Goal: Information Seeking & Learning: Learn about a topic

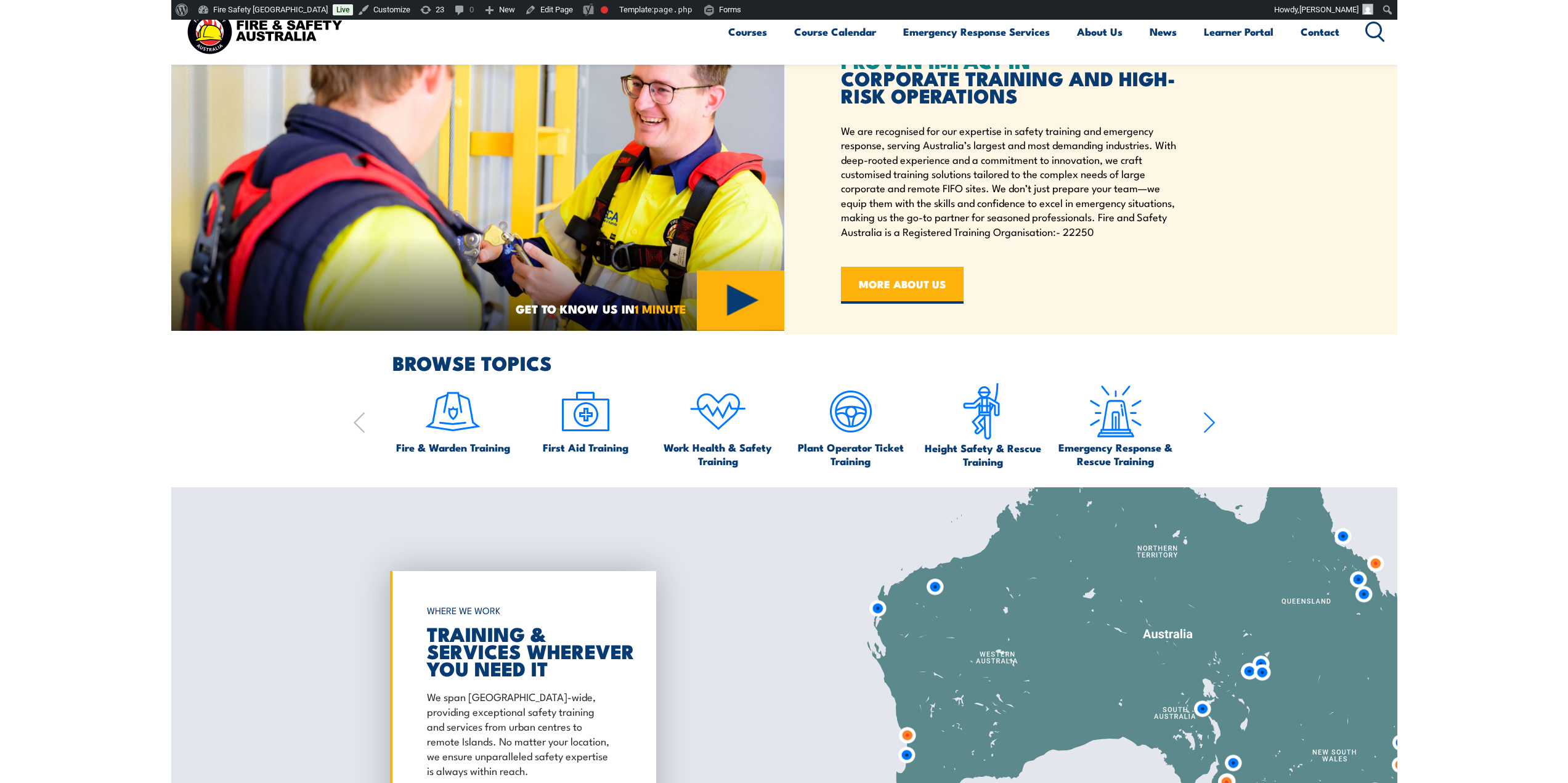
scroll to position [1099, 0]
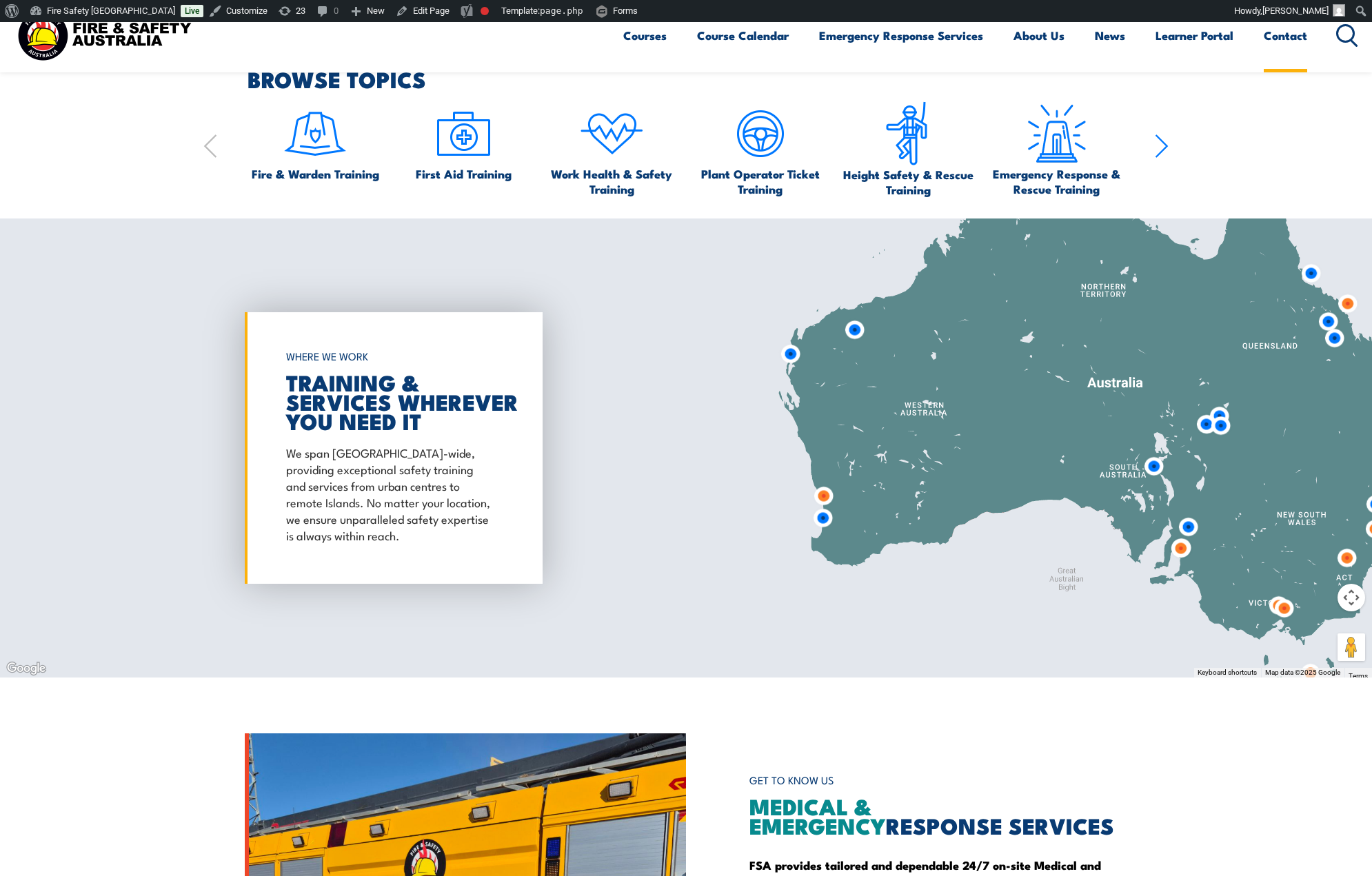
click at [1294, 33] on link "Contact" at bounding box center [1285, 35] width 43 height 36
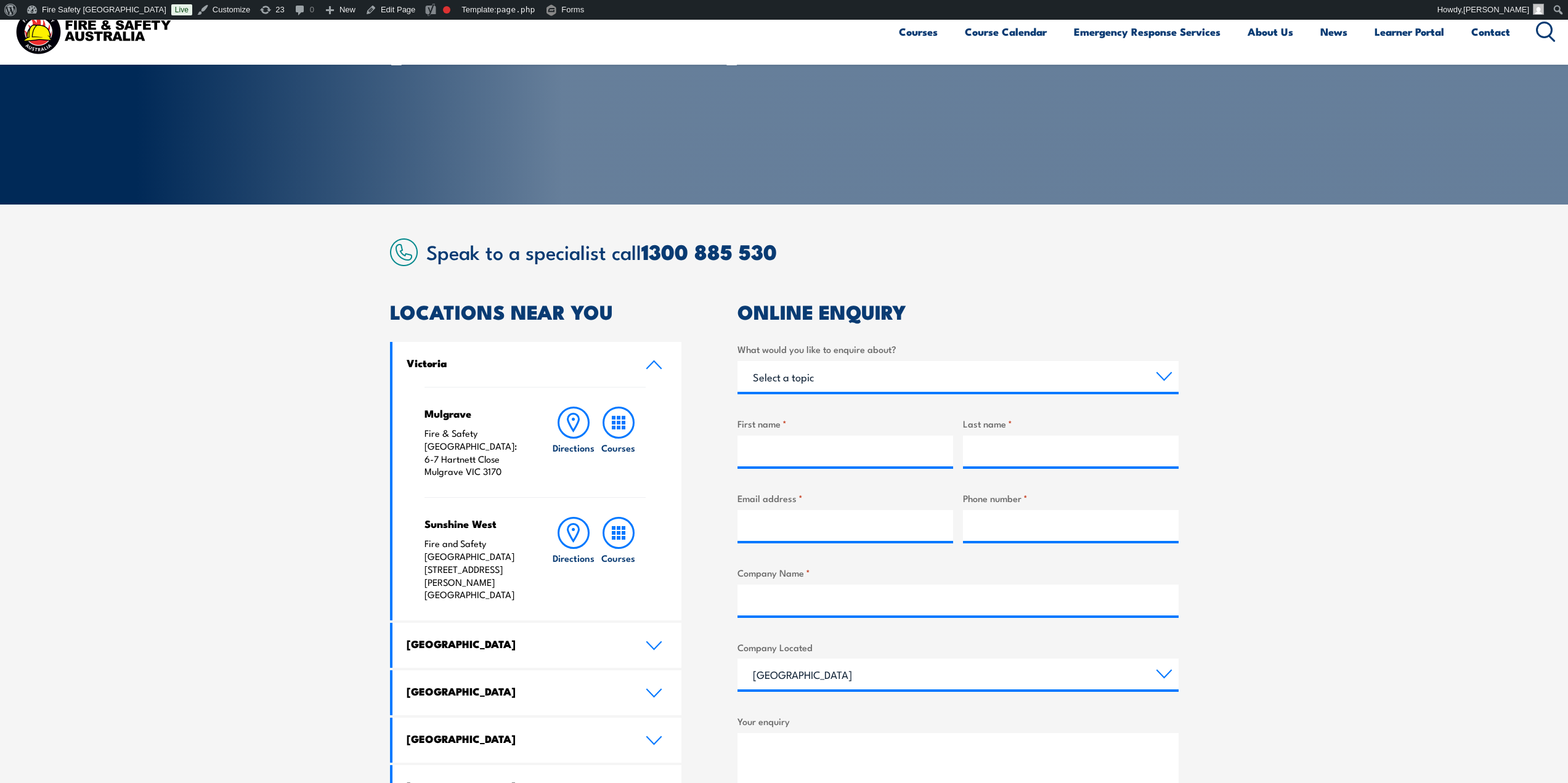
scroll to position [185, 0]
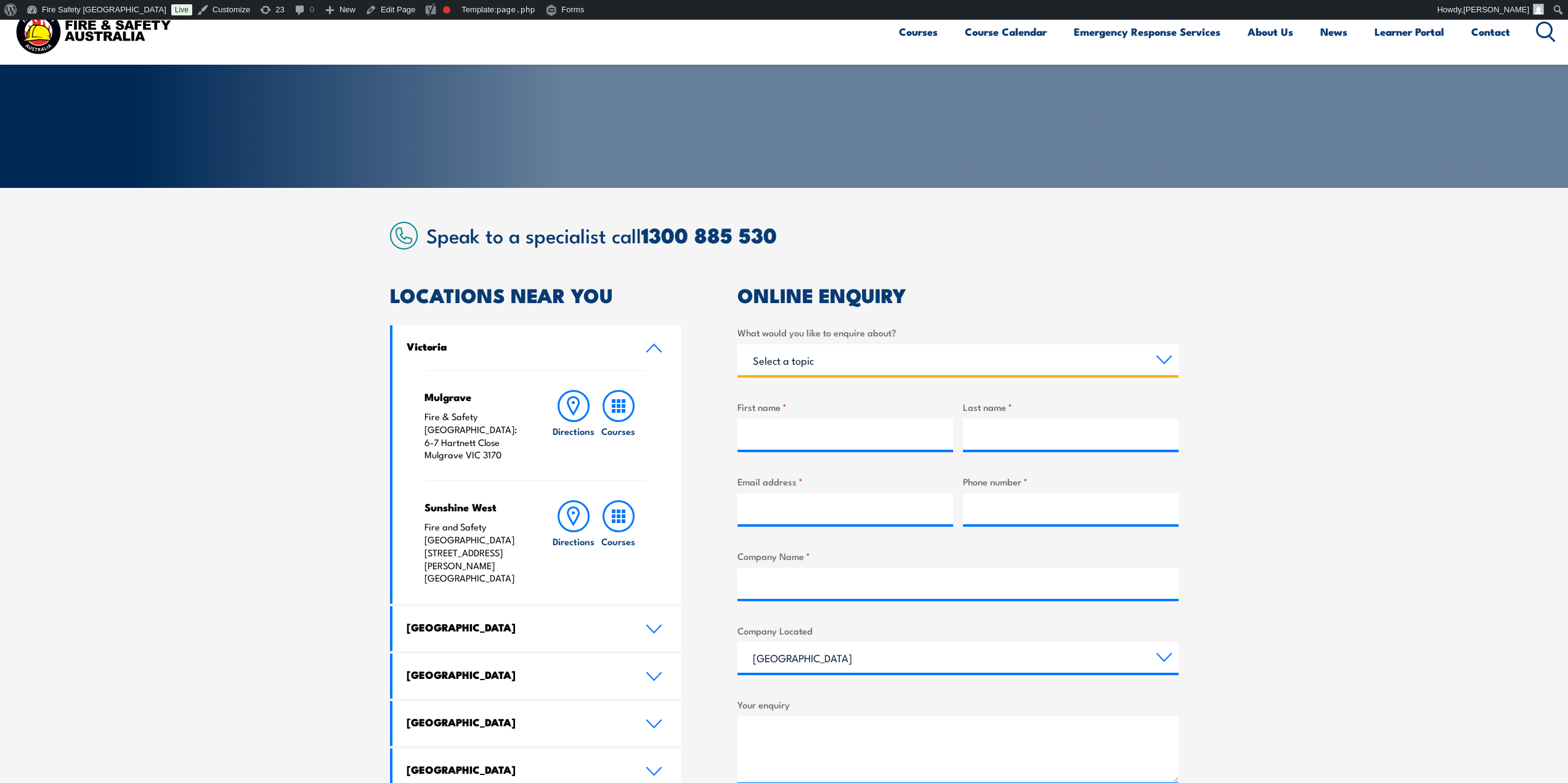
click at [954, 350] on select "Select a topic Training Emergency Response Services General Enquiry" at bounding box center [958, 360] width 441 height 31
click at [1330, 433] on section "Speak to a specialist call 1300 885 530 LOCATIONS NEAR YOU Victoria Mulgrave Fi…" at bounding box center [784, 579] width 1568 height 782
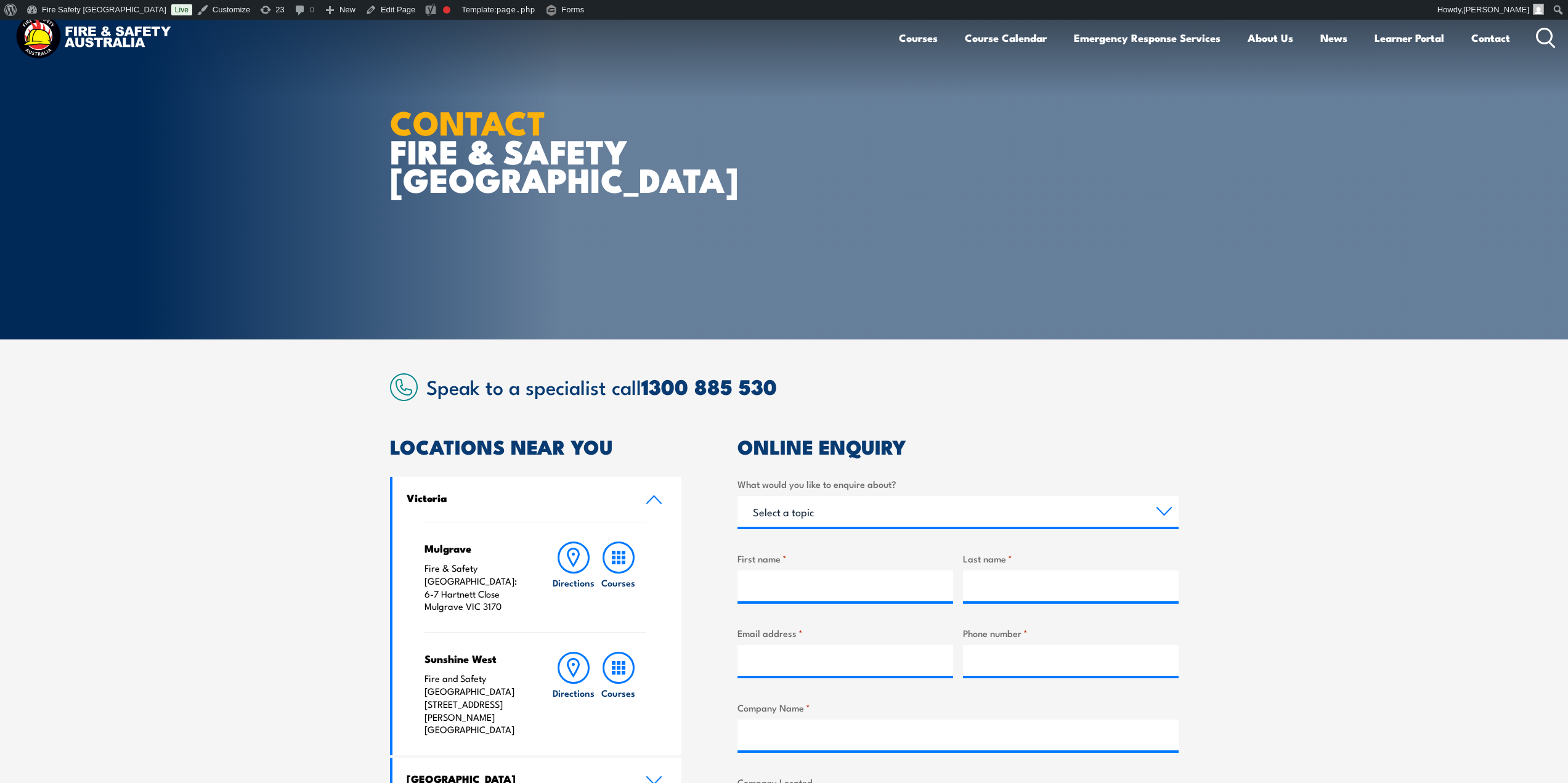
scroll to position [0, 0]
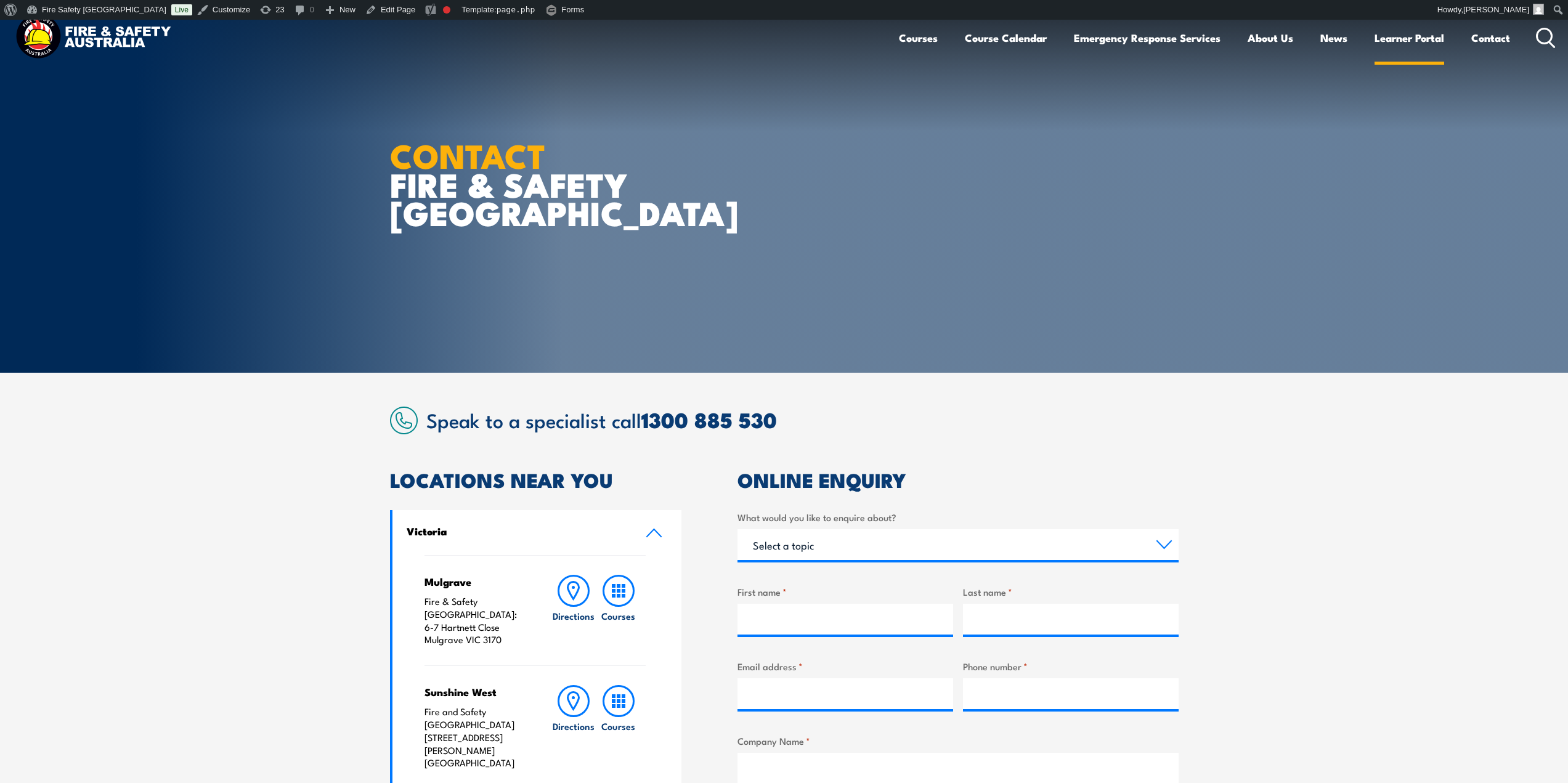
click at [1385, 29] on link "Learner Portal" at bounding box center [1409, 37] width 70 height 33
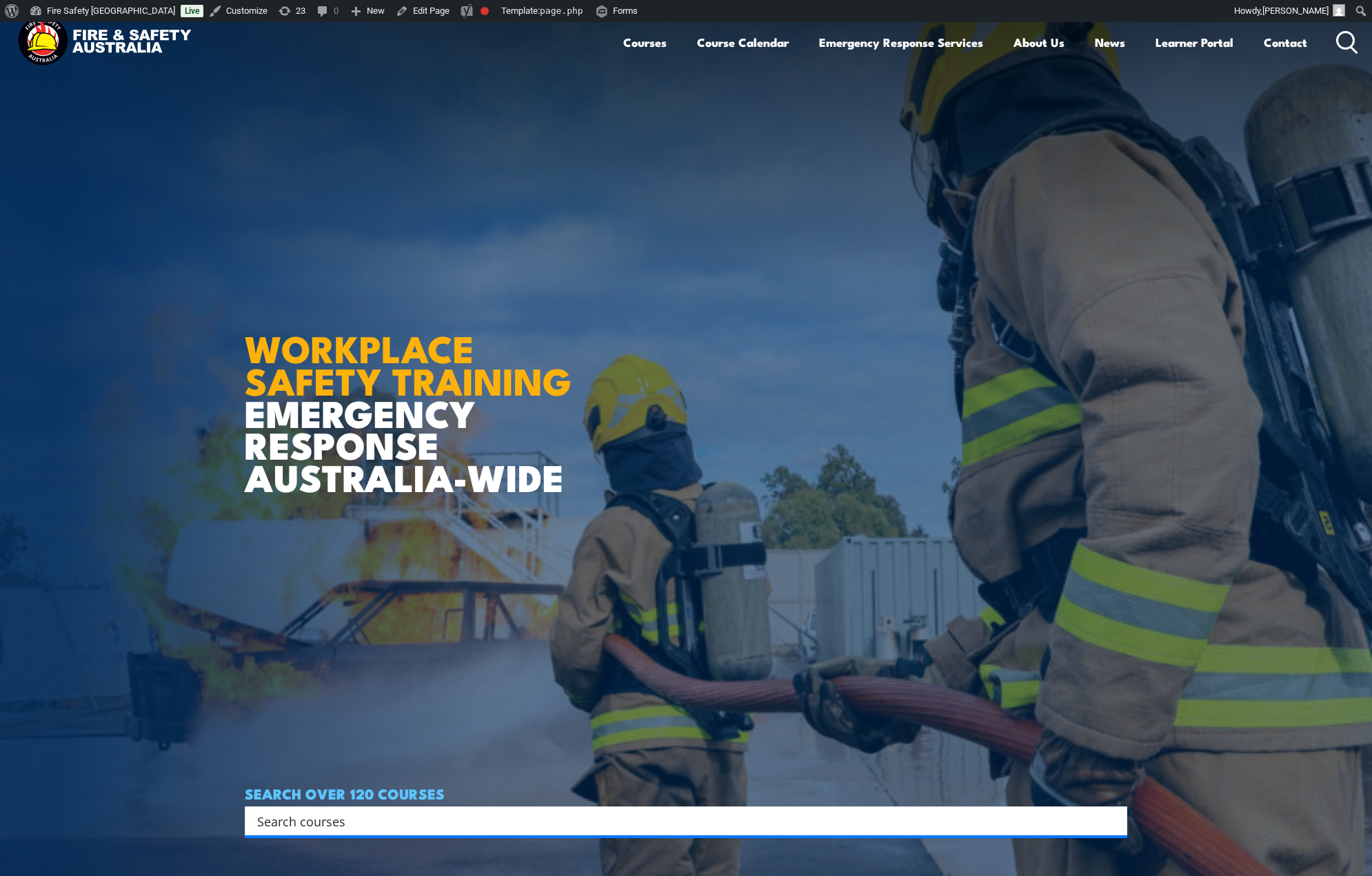
scroll to position [23, 0]
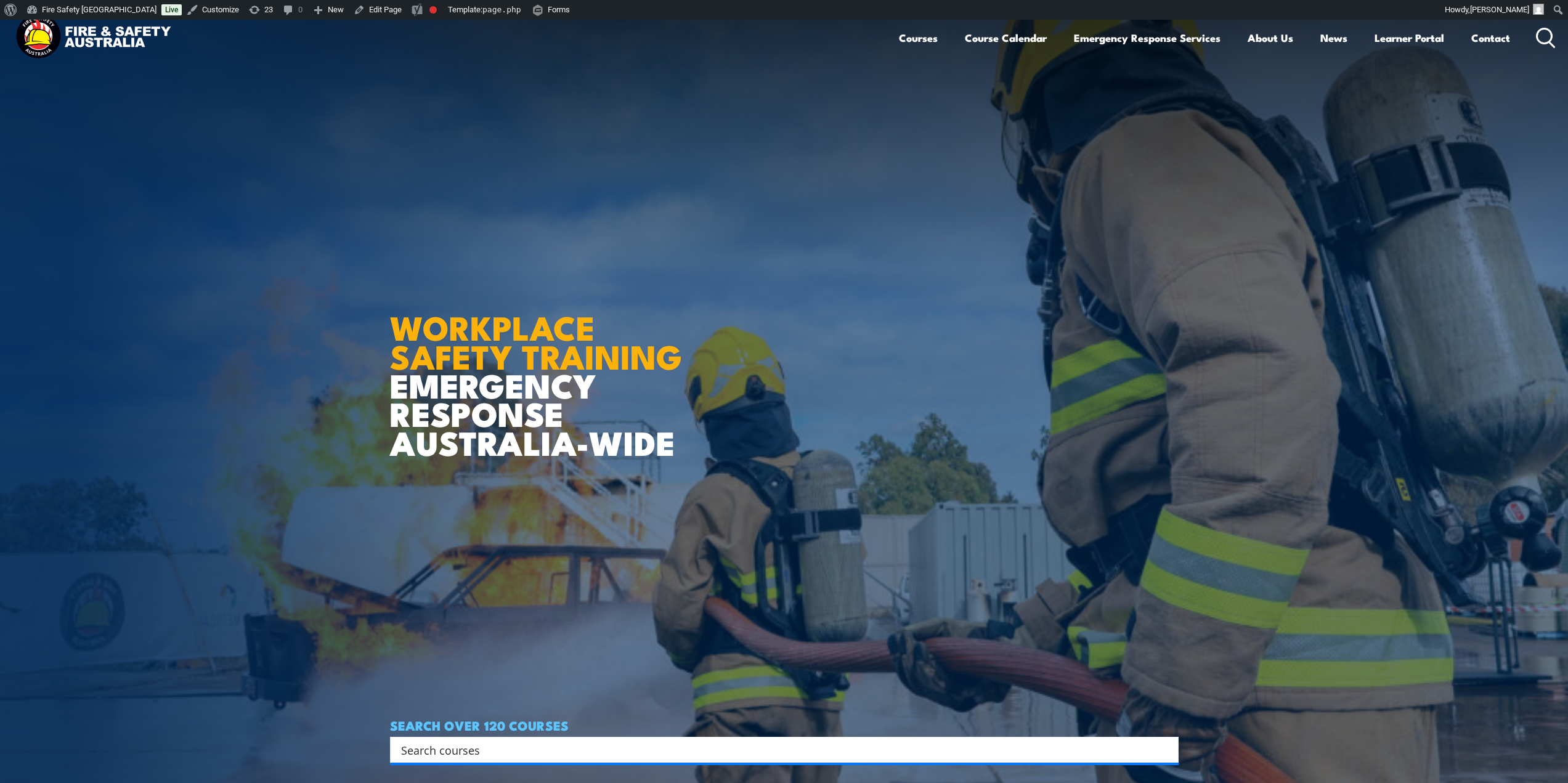
click at [1150, 475] on article "WORKPLACE SAFETY TRAINING EMERGENCY RESPONSE AUSTRALIA-WIDE SEARCH OVER 120 COU…" at bounding box center [784, 411] width 789 height 783
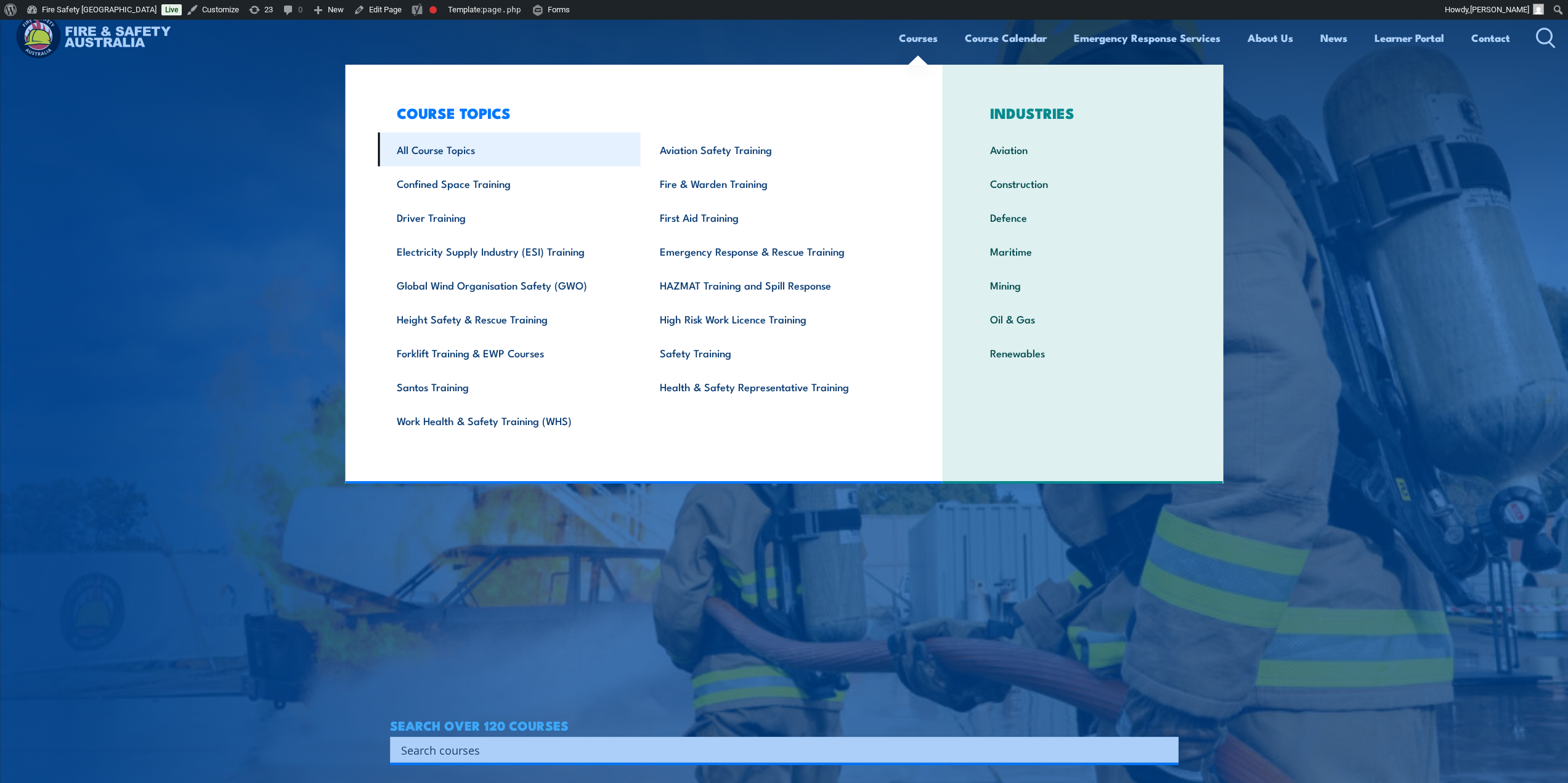
click at [442, 146] on link "All Course Topics" at bounding box center [509, 149] width 263 height 34
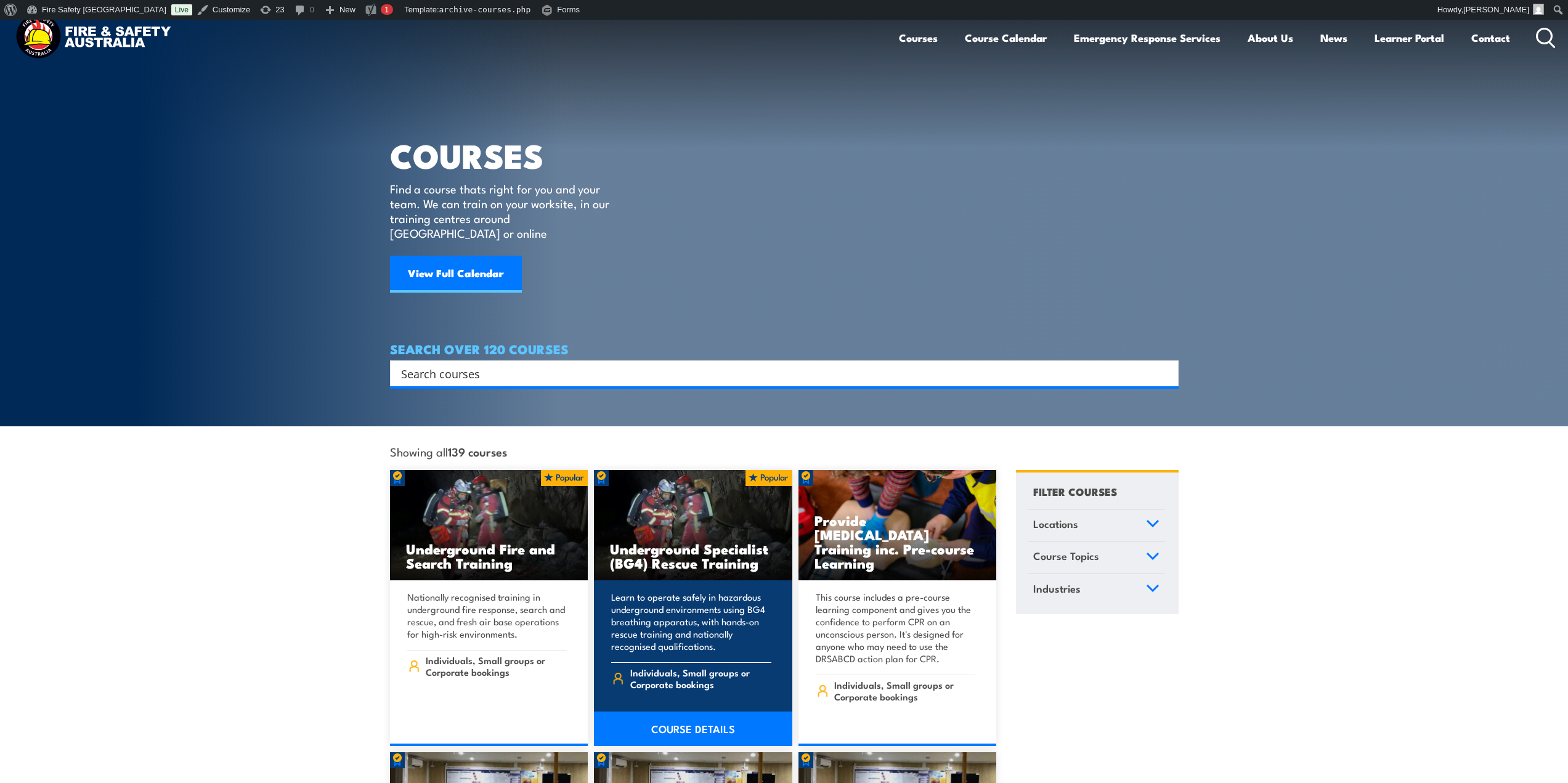
click at [703, 715] on link "COURSE DETAILS" at bounding box center [693, 729] width 199 height 35
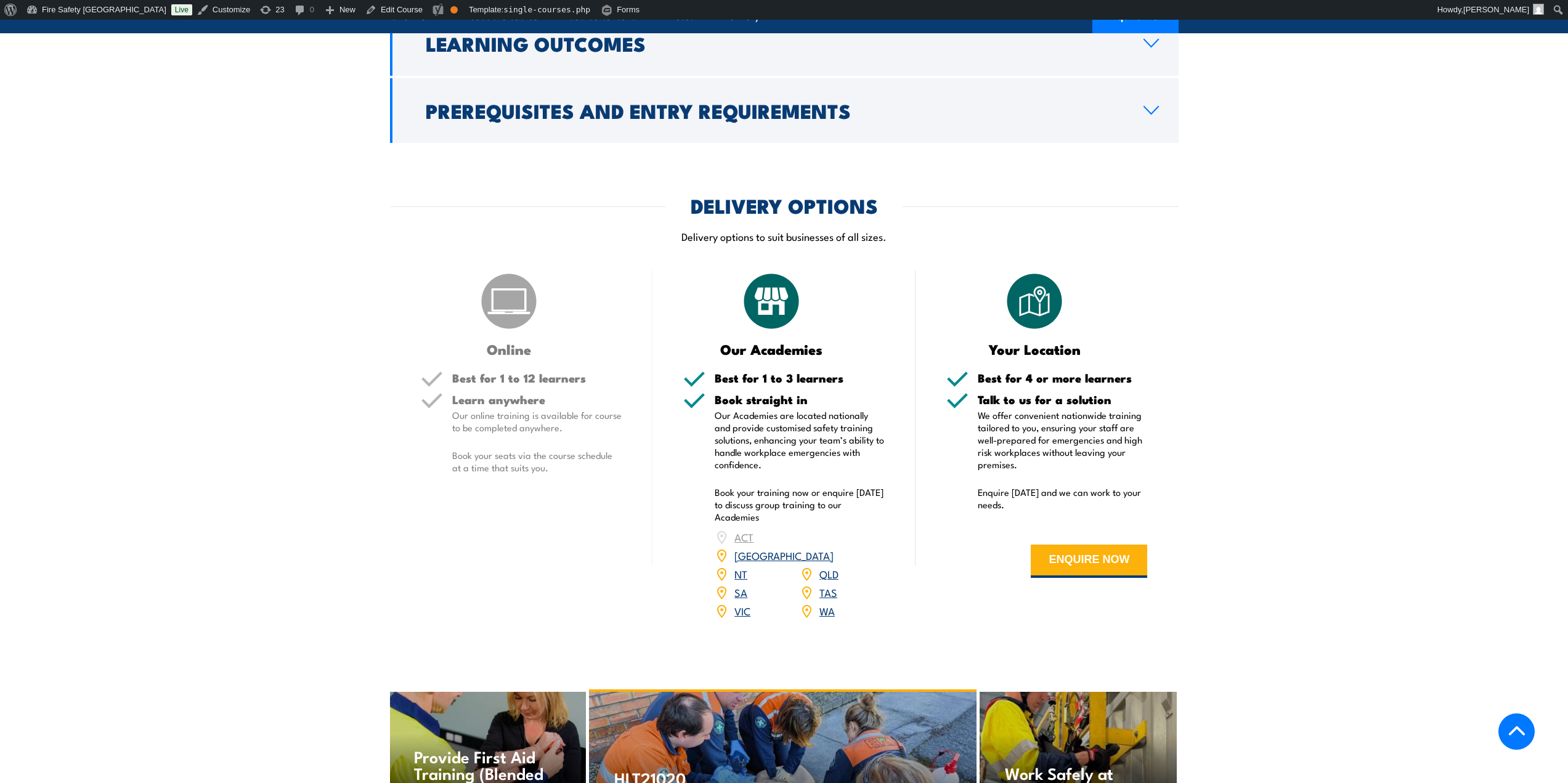
scroll to position [1232, 0]
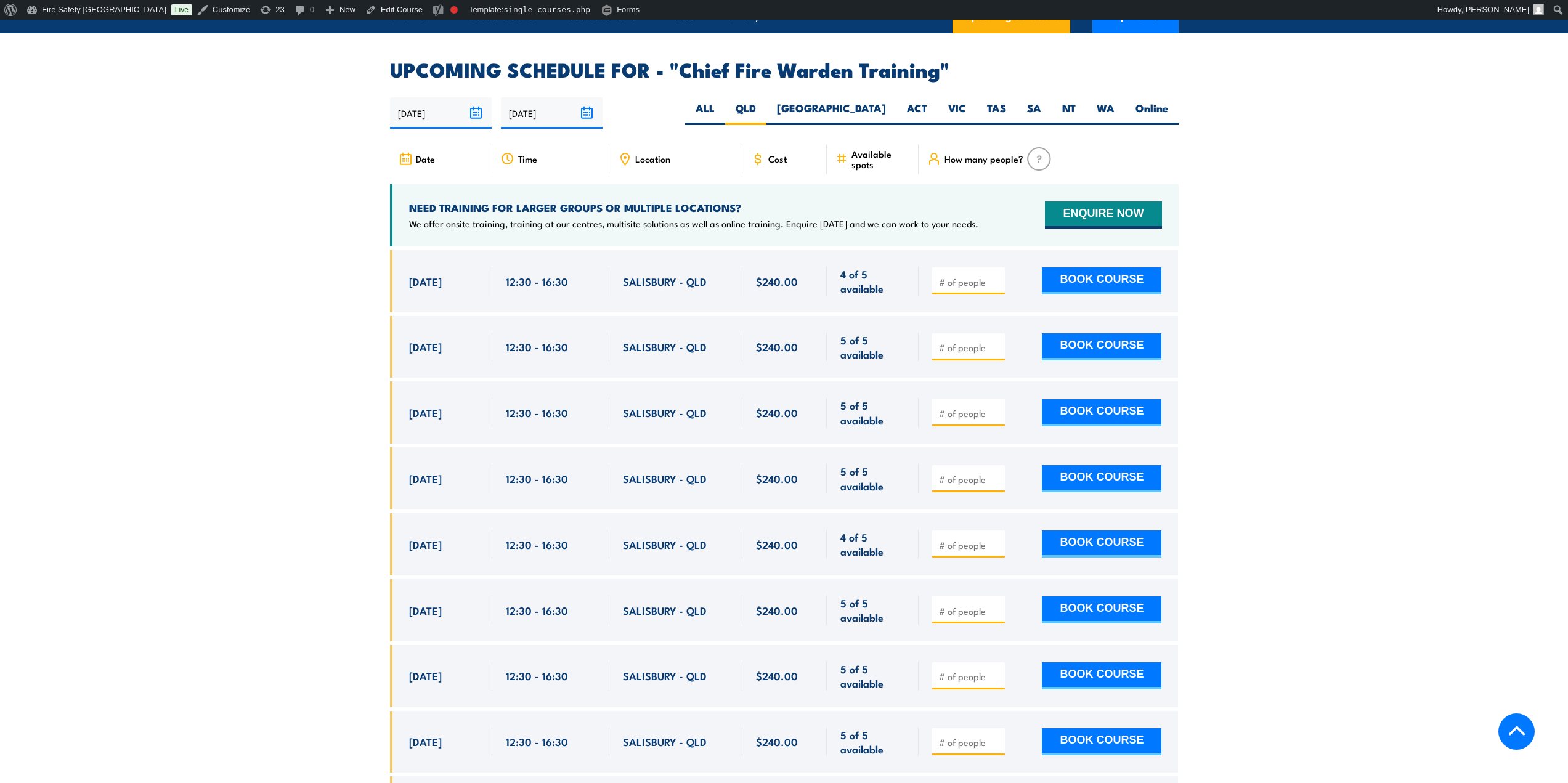
scroll to position [2198, 0]
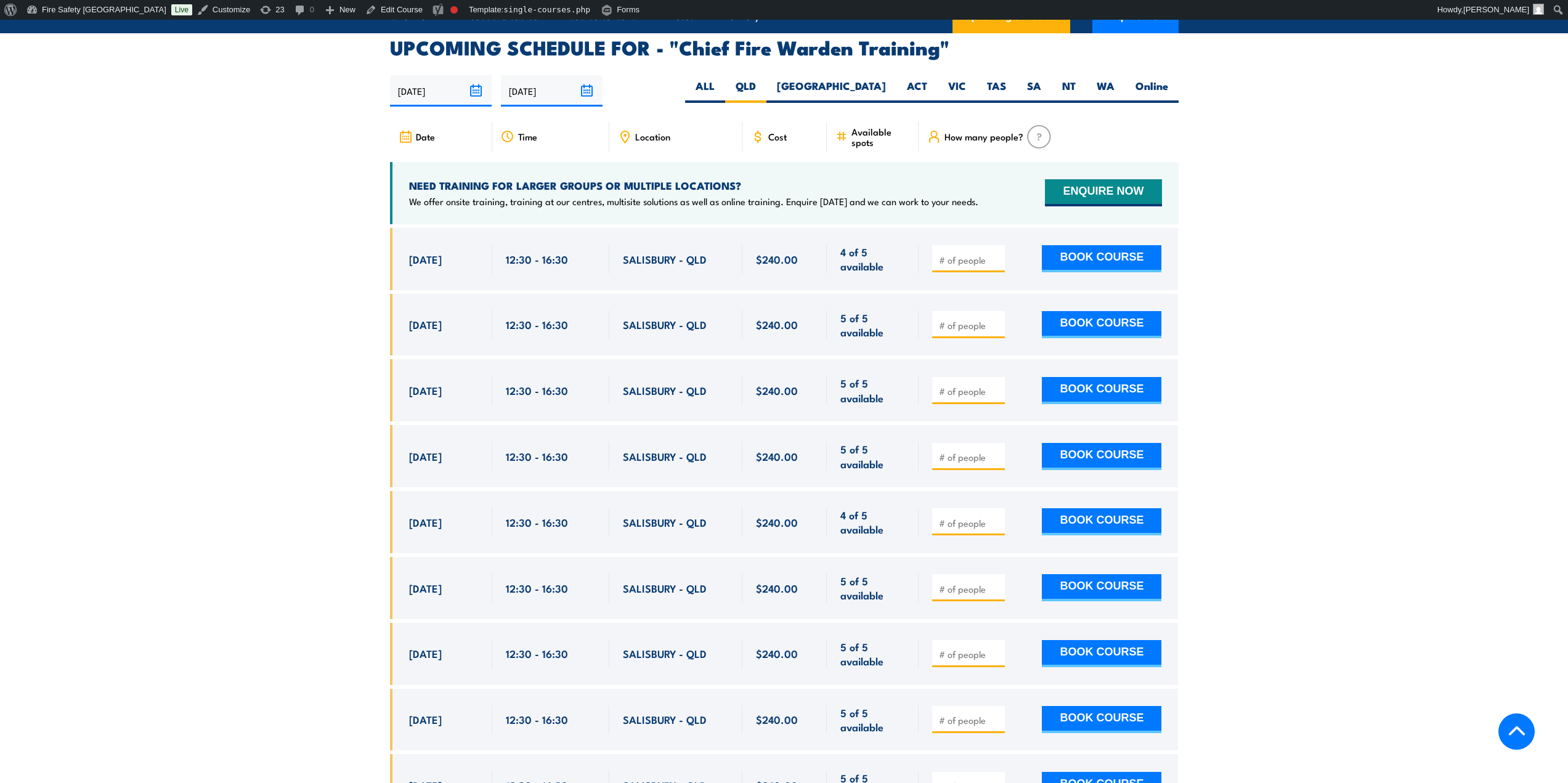
click at [266, 239] on section "UPCOMING SCHEDULE FOR - "Chief Fire Warden Training" [DATE] [DATE]" at bounding box center [784, 436] width 1568 height 797
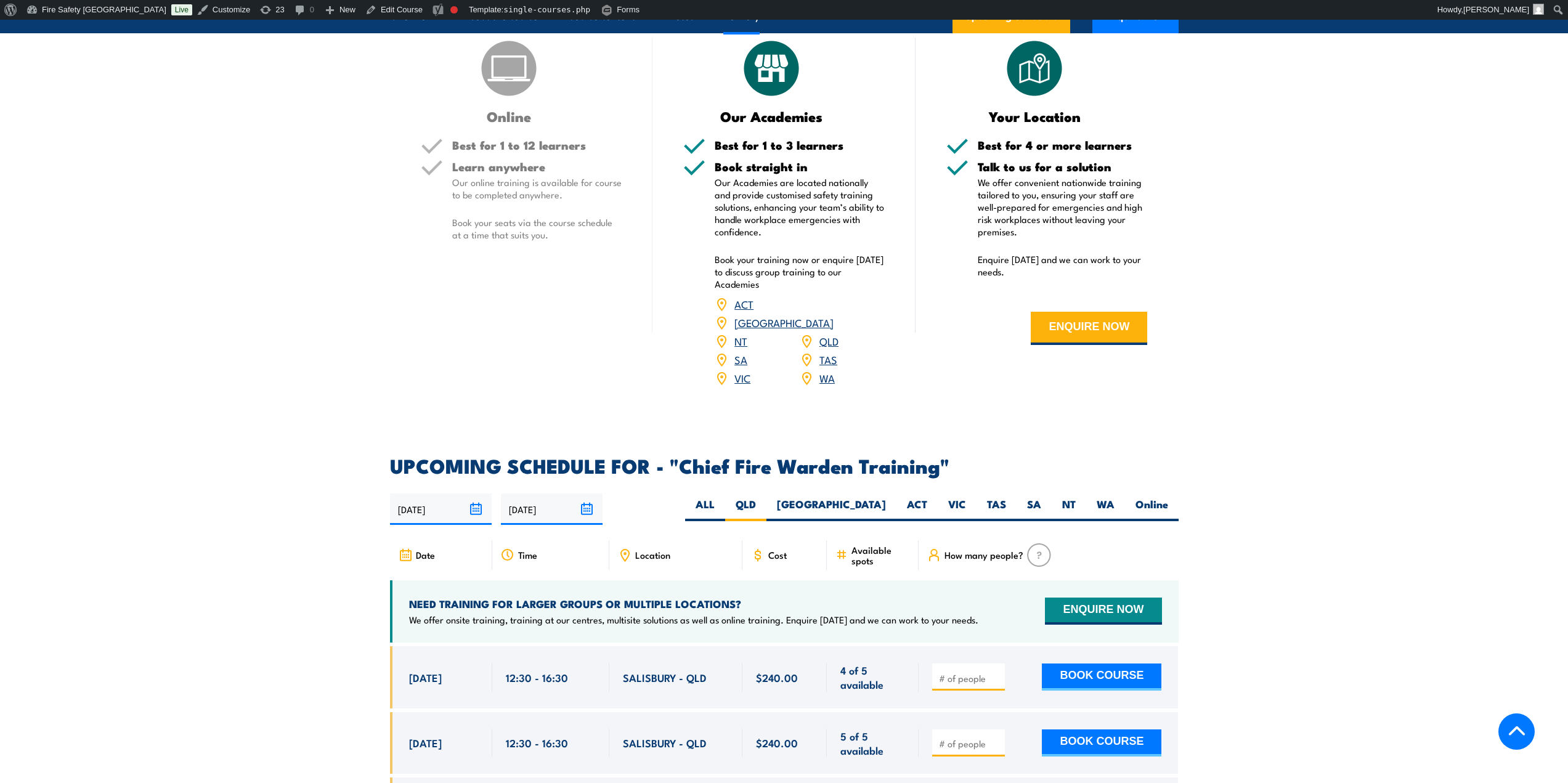
scroll to position [1643, 0]
